Goal: Communication & Community: Share content

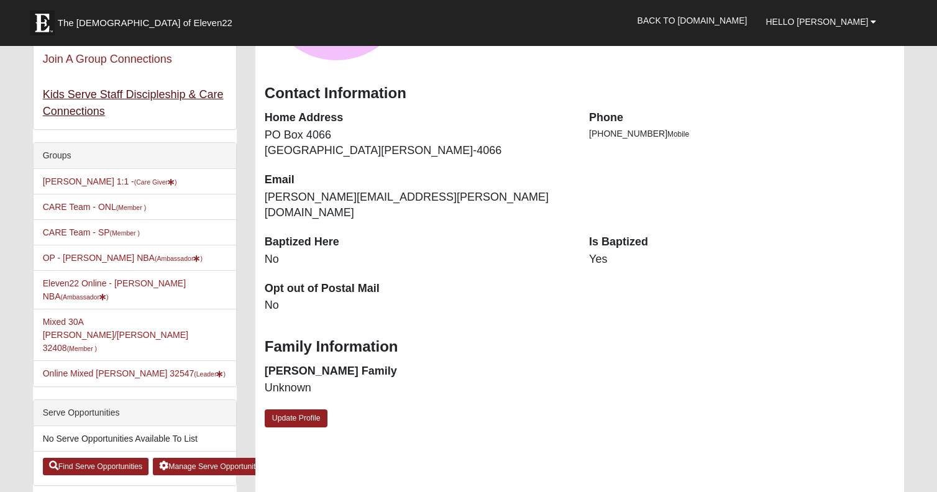
scroll to position [201, 0]
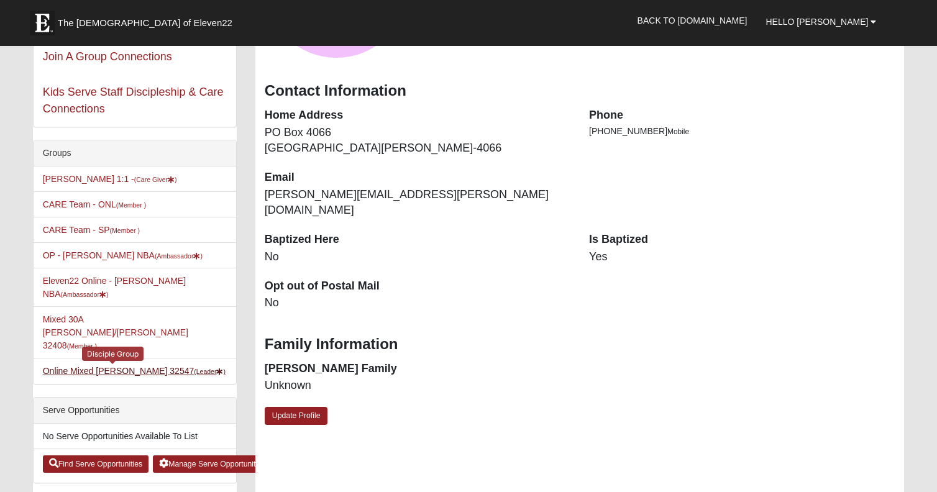
click at [130, 366] on link "Online Mixed Asher 32547 (Leader )" at bounding box center [134, 371] width 183 height 10
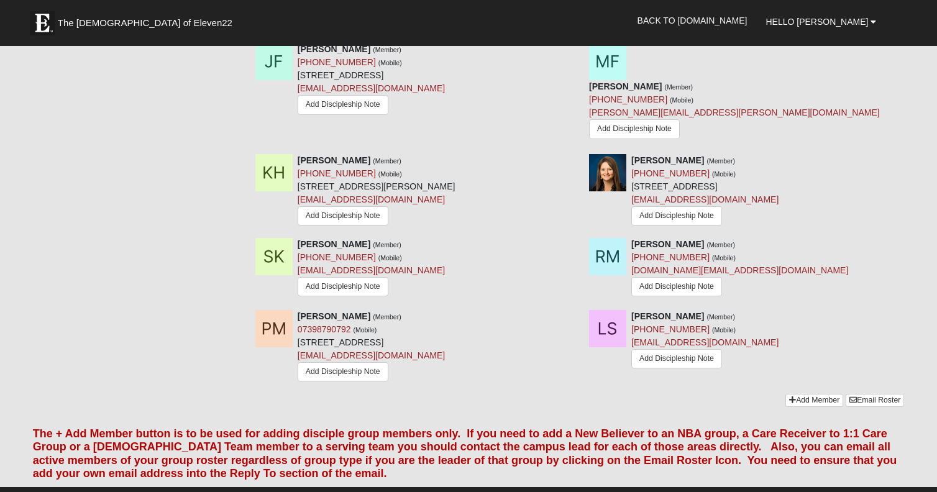
scroll to position [769, 0]
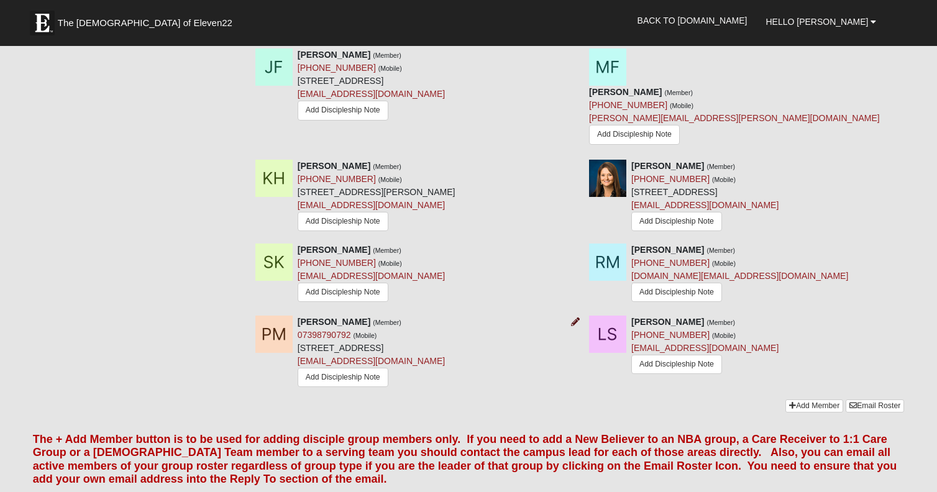
click at [575, 317] on icon at bounding box center [575, 321] width 9 height 9
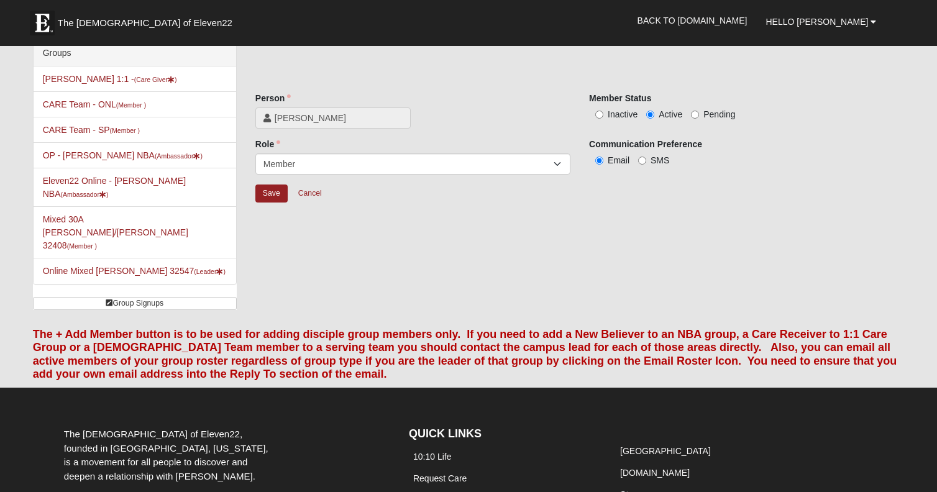
scroll to position [10, 0]
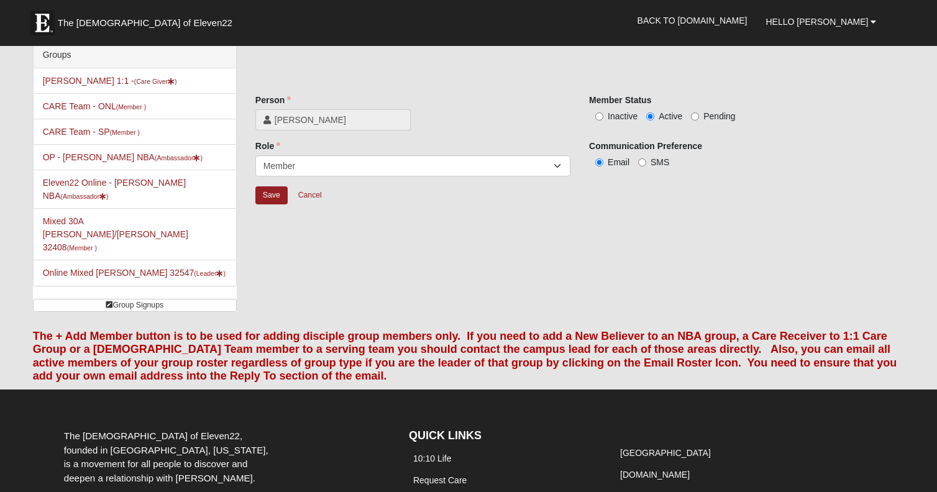
click at [600, 117] on input "Inactive" at bounding box center [599, 116] width 8 height 8
radio input "true"
click at [279, 201] on input "Save" at bounding box center [271, 195] width 32 height 18
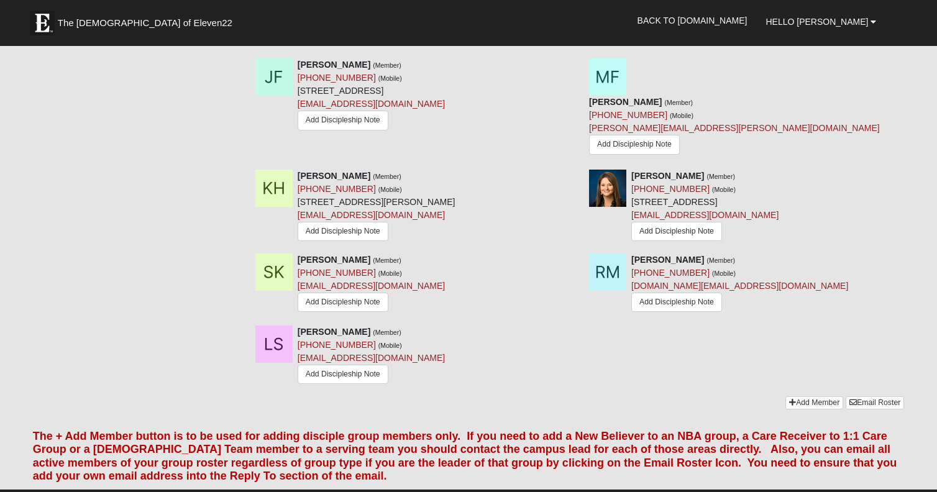
scroll to position [760, 0]
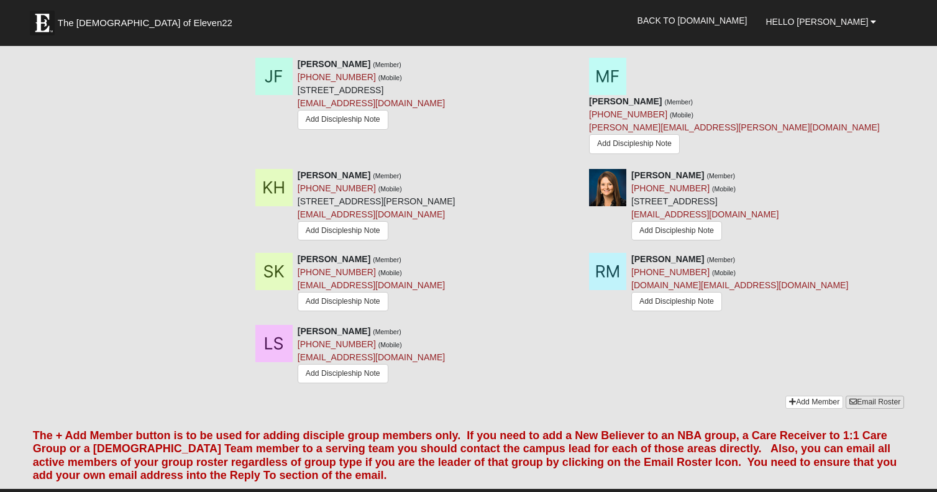
click at [872, 396] on link "Email Roster" at bounding box center [874, 402] width 58 height 13
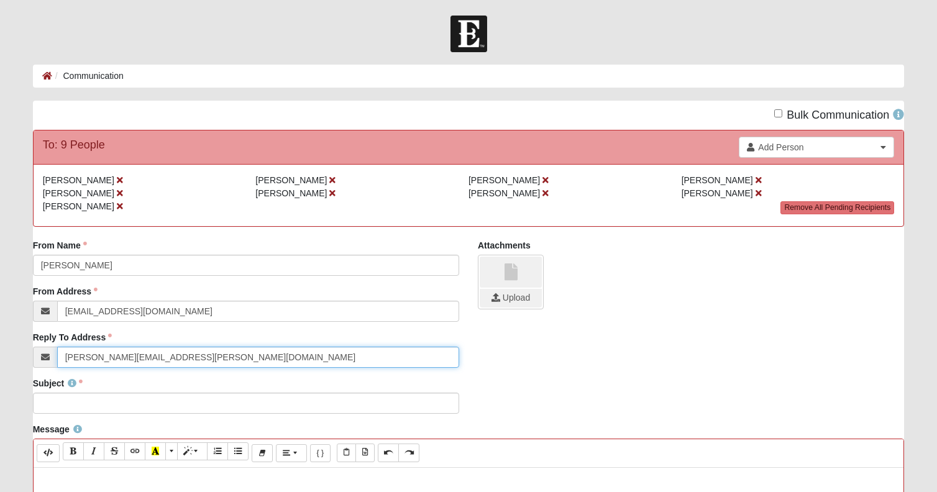
type input "[PERSON_NAME][EMAIL_ADDRESS][PERSON_NAME][DOMAIN_NAME]"
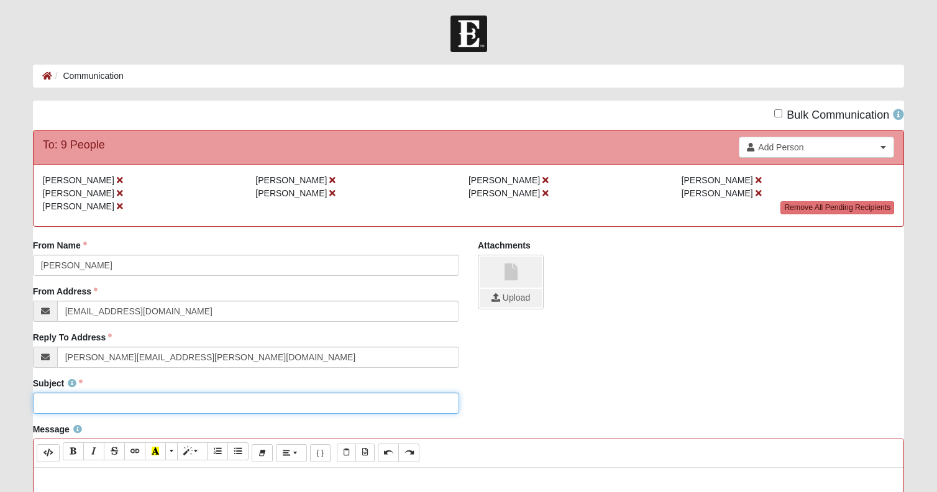
click at [88, 404] on input "Subject" at bounding box center [246, 403] width 426 height 21
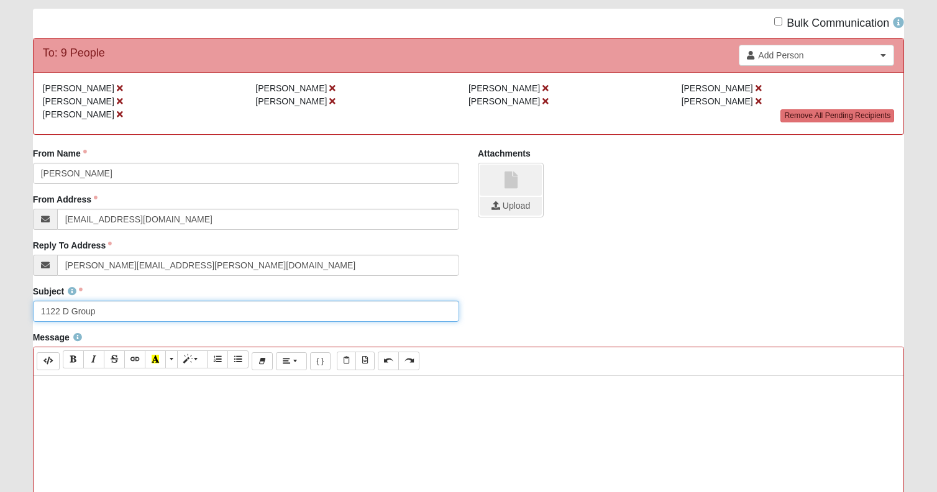
scroll to position [85, 0]
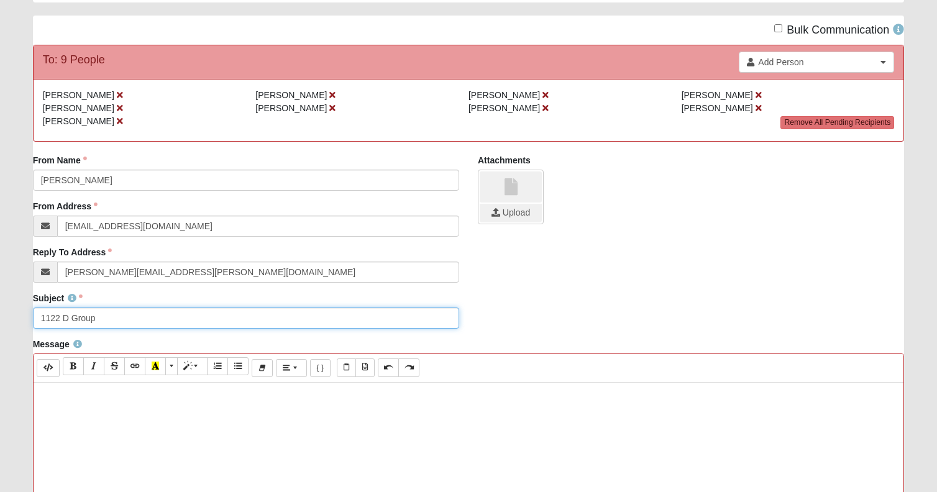
type input "1122 D Group"
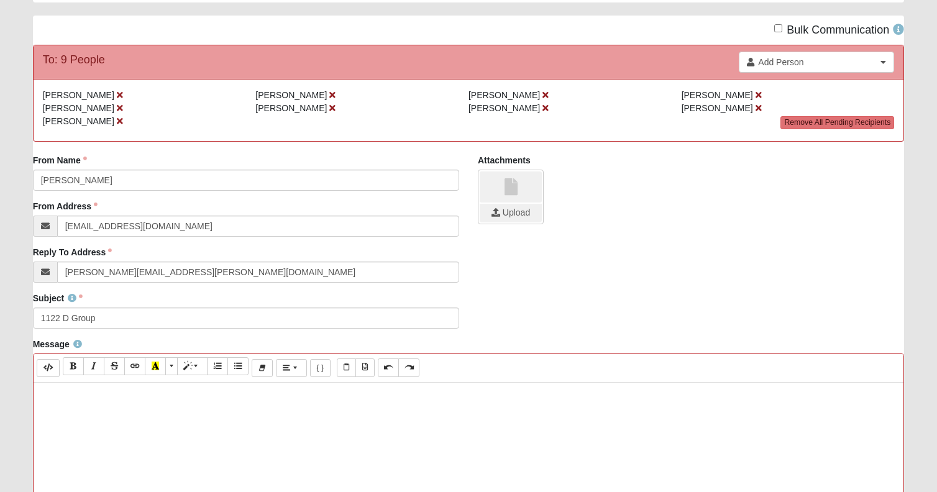
paste div
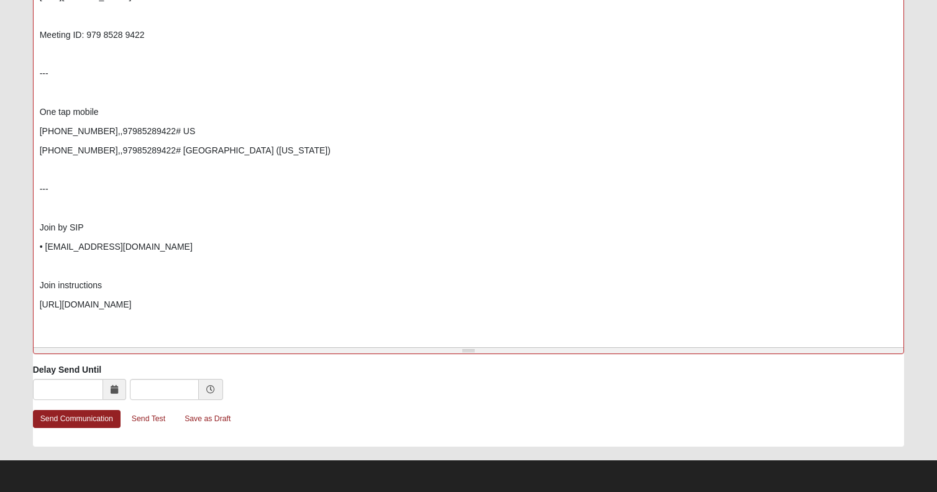
scroll to position [498, 0]
click at [40, 229] on p "Join by SIP" at bounding box center [469, 227] width 858 height 13
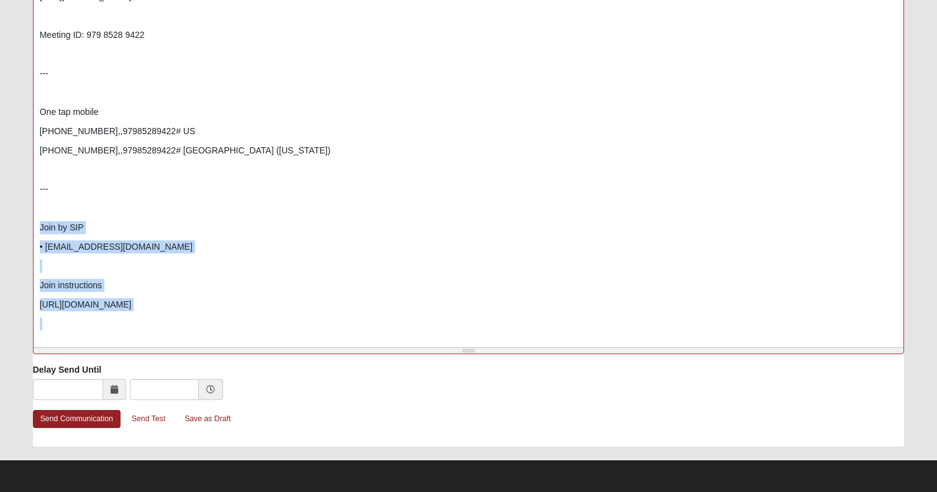
drag, startPoint x: 40, startPoint y: 229, endPoint x: 212, endPoint y: 353, distance: 212.2
click at [212, 353] on div "Background Color Transparent Select #ffff00 Text Color Reset to default Select …" at bounding box center [468, 147] width 871 height 413
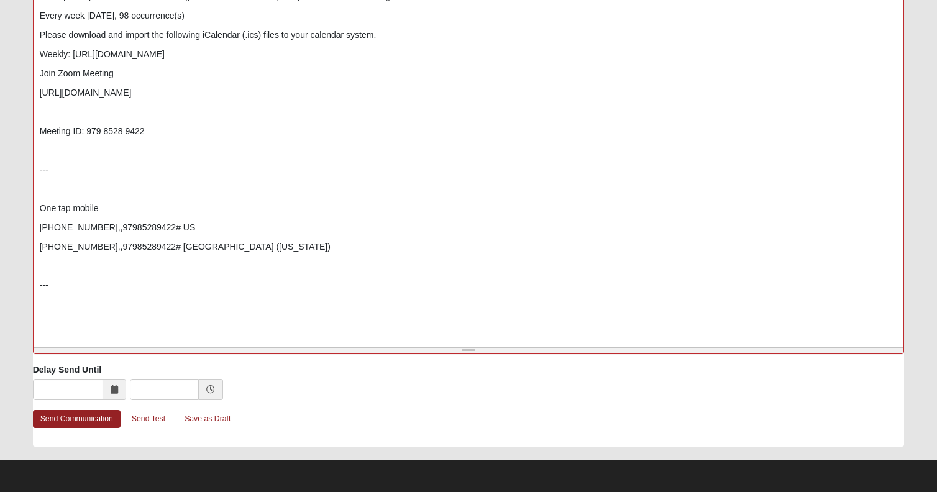
scroll to position [57, 0]
click at [84, 417] on link "Send Communication" at bounding box center [77, 419] width 88 height 18
